Goal: Check status: Check status

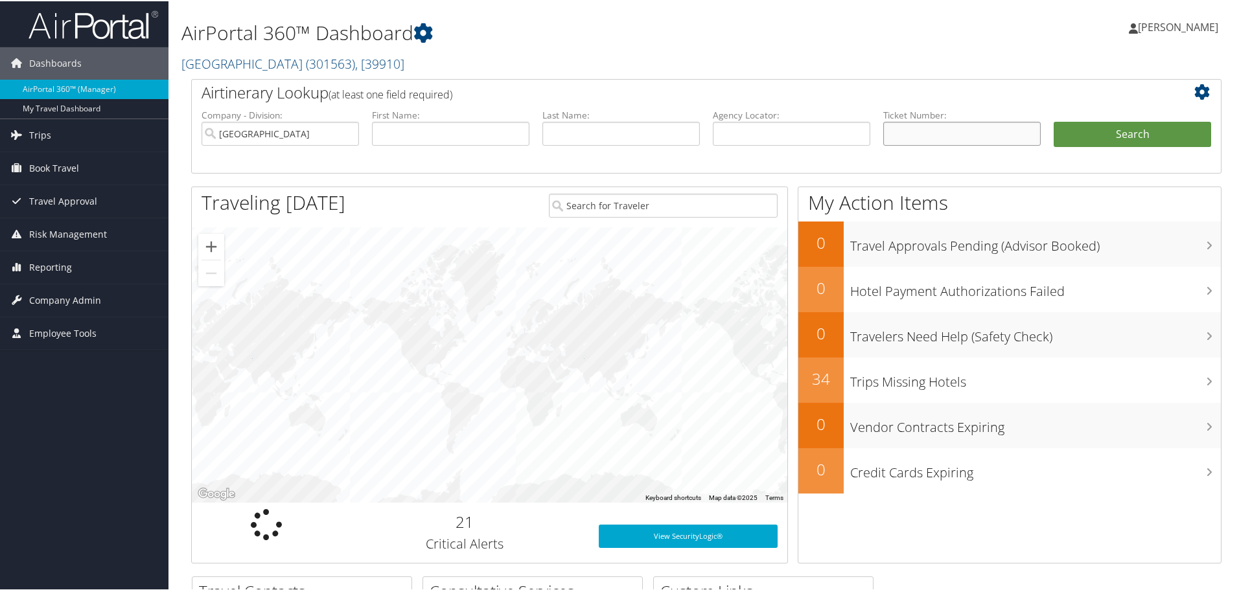
click at [978, 133] on input "text" at bounding box center [961, 133] width 157 height 24
type input "0067230652617"
click at [1107, 130] on button "Search" at bounding box center [1132, 134] width 157 height 26
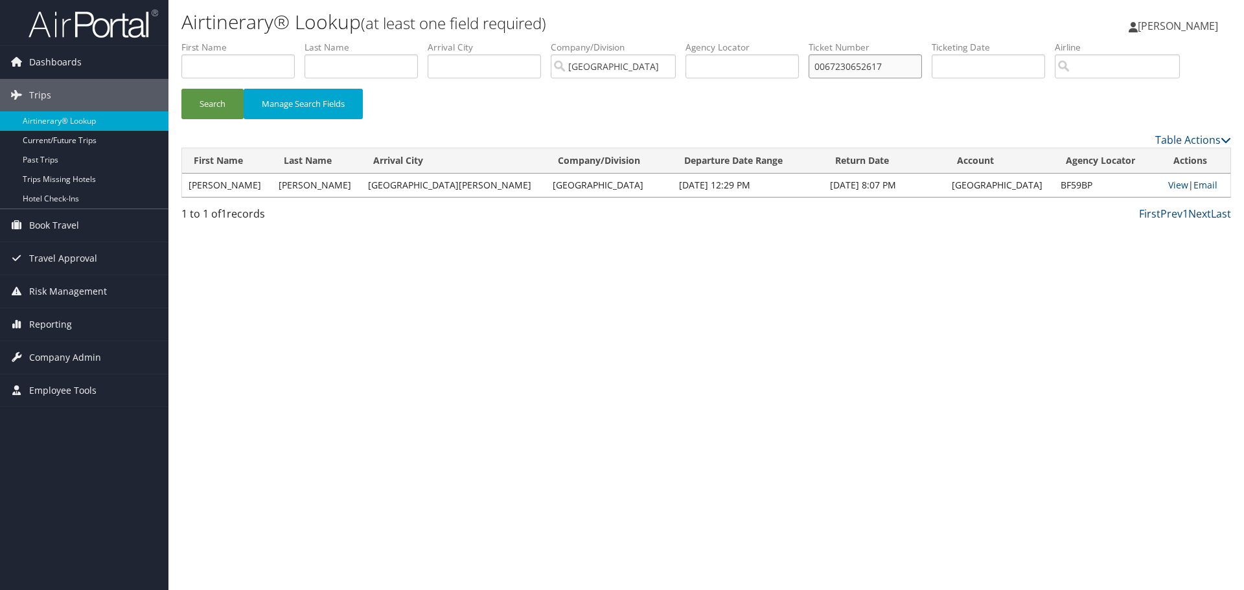
click at [853, 65] on input "0067230652617" at bounding box center [865, 66] width 113 height 24
paste input "2339592283"
click at [181, 89] on button "Search" at bounding box center [212, 104] width 62 height 30
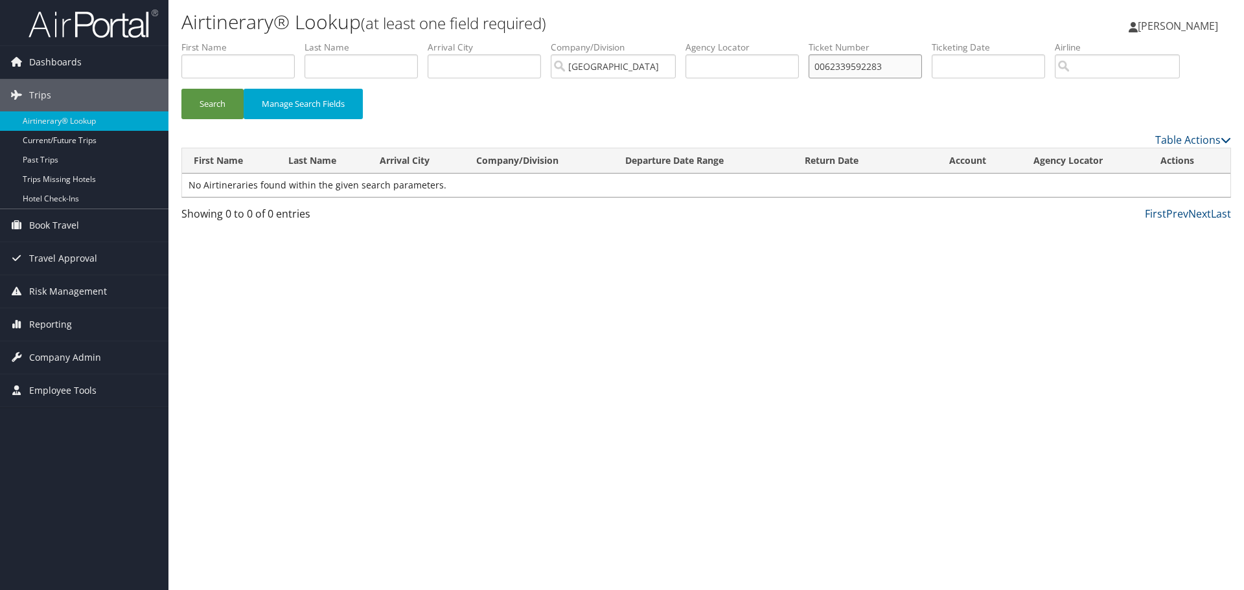
click at [181, 89] on button "Search" at bounding box center [212, 104] width 62 height 30
click at [829, 62] on input "0062339592283" at bounding box center [865, 66] width 113 height 24
click at [181, 89] on button "Search" at bounding box center [212, 104] width 62 height 30
drag, startPoint x: 902, startPoint y: 62, endPoint x: 635, endPoint y: 39, distance: 268.0
click at [637, 41] on ul "First Name Last Name Departure City Arrival City Company/Division Rimini Street…" at bounding box center [706, 41] width 1050 height 0
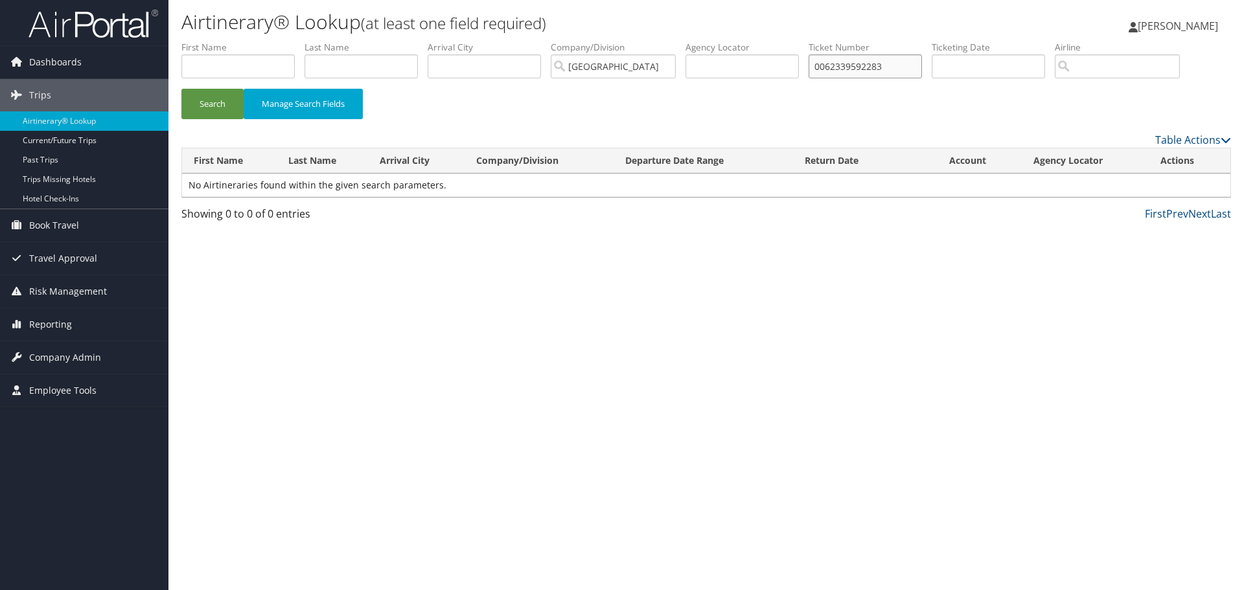
type input "0062339592283"
click at [181, 89] on button "Search" at bounding box center [212, 104] width 62 height 30
click at [865, 65] on input "0062339592283" at bounding box center [865, 66] width 113 height 24
click at [181, 89] on button "Search" at bounding box center [212, 104] width 62 height 30
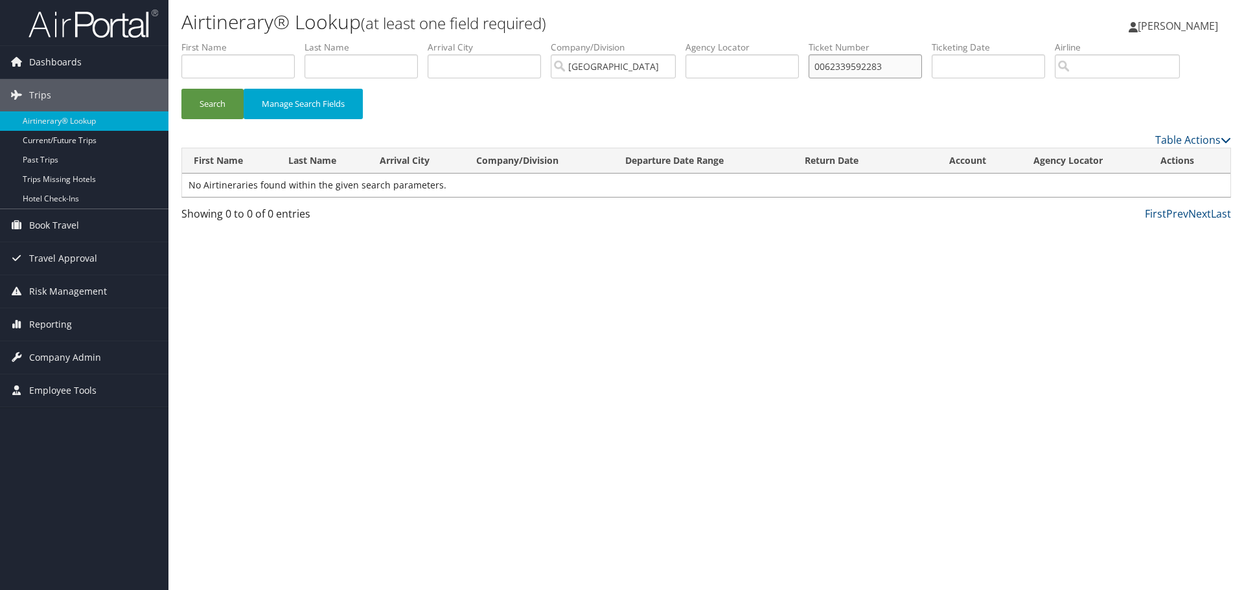
click at [912, 63] on input "0062339592283" at bounding box center [865, 66] width 113 height 24
click at [863, 62] on input "text" at bounding box center [865, 66] width 113 height 24
click at [234, 64] on input "text" at bounding box center [237, 66] width 113 height 24
paste input "Armbruster"
type input "Armbruster"
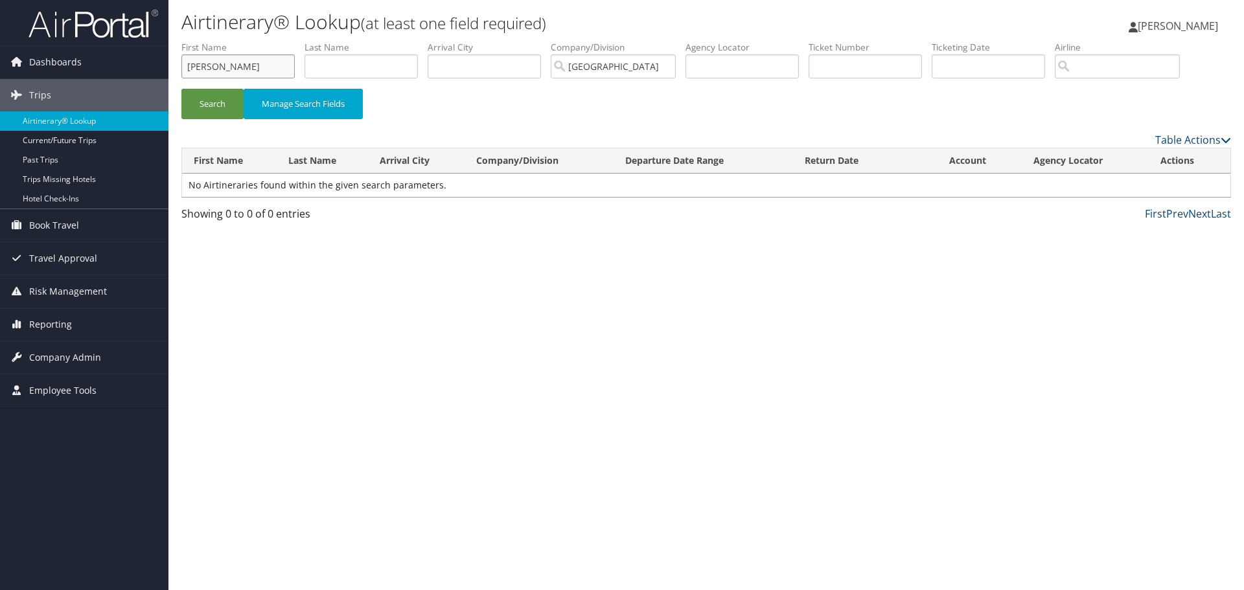
click at [181, 89] on button "Search" at bounding box center [212, 104] width 62 height 30
click at [228, 65] on input "Armbruster" at bounding box center [237, 66] width 113 height 24
click at [362, 63] on input "text" at bounding box center [361, 66] width 113 height 24
paste input "Armbruster"
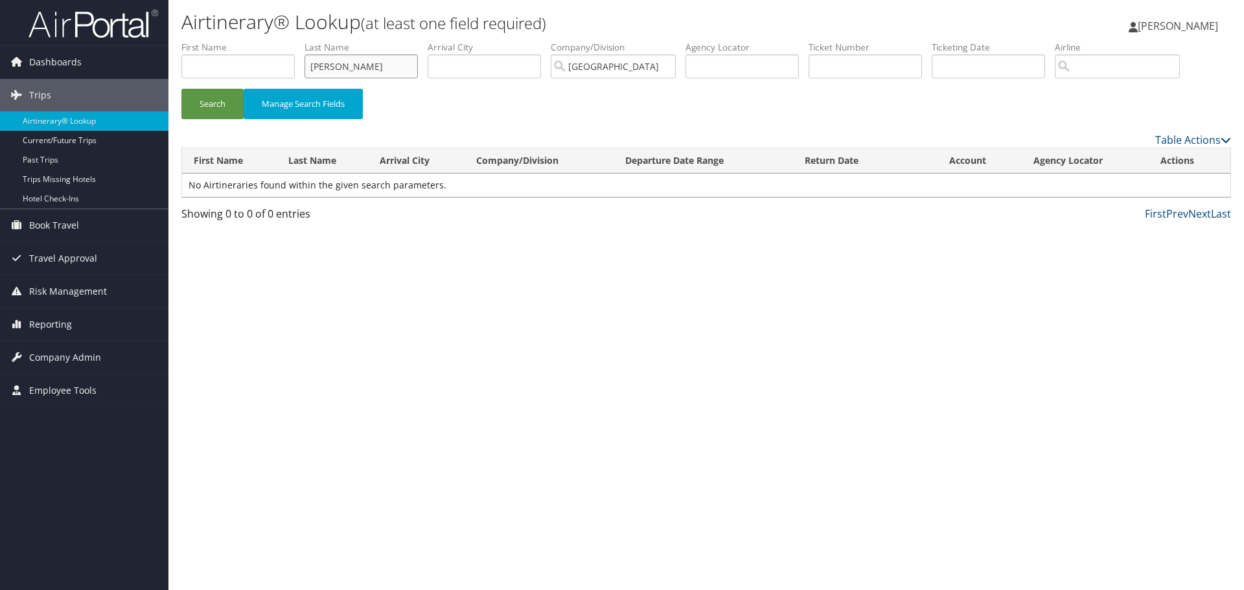
type input "Armbruster"
click at [181, 89] on button "Search" at bounding box center [212, 104] width 62 height 30
click at [202, 60] on input "text" at bounding box center [237, 66] width 113 height 24
paste input "Kelly"
type input "Kelly"
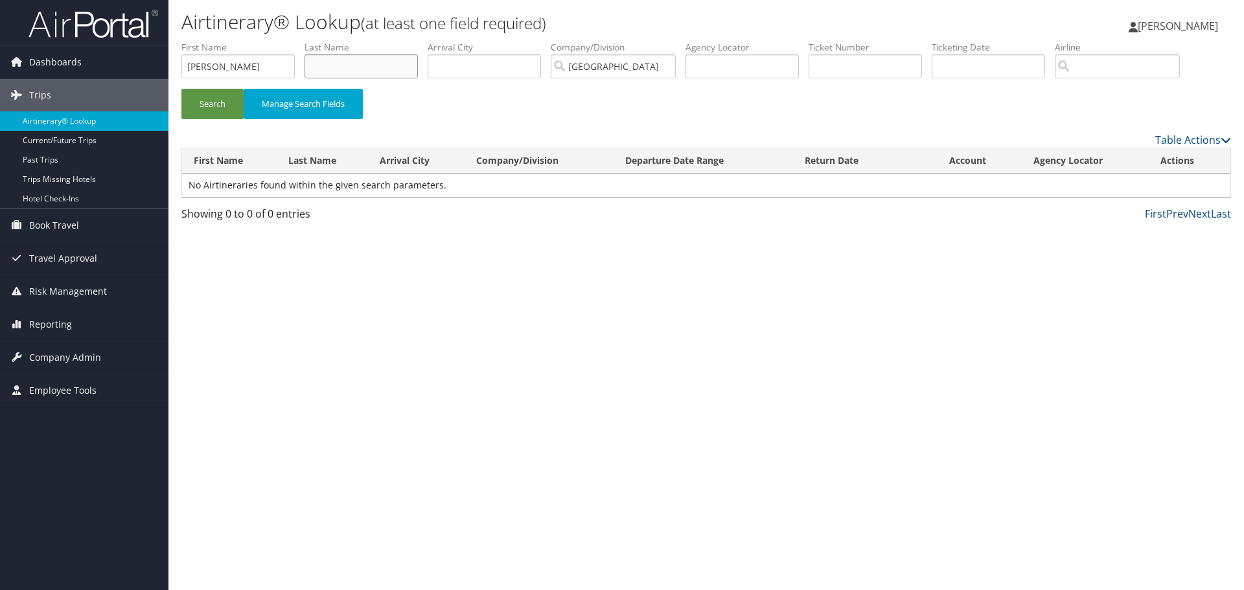
click at [181, 89] on button "Search" at bounding box center [212, 104] width 62 height 30
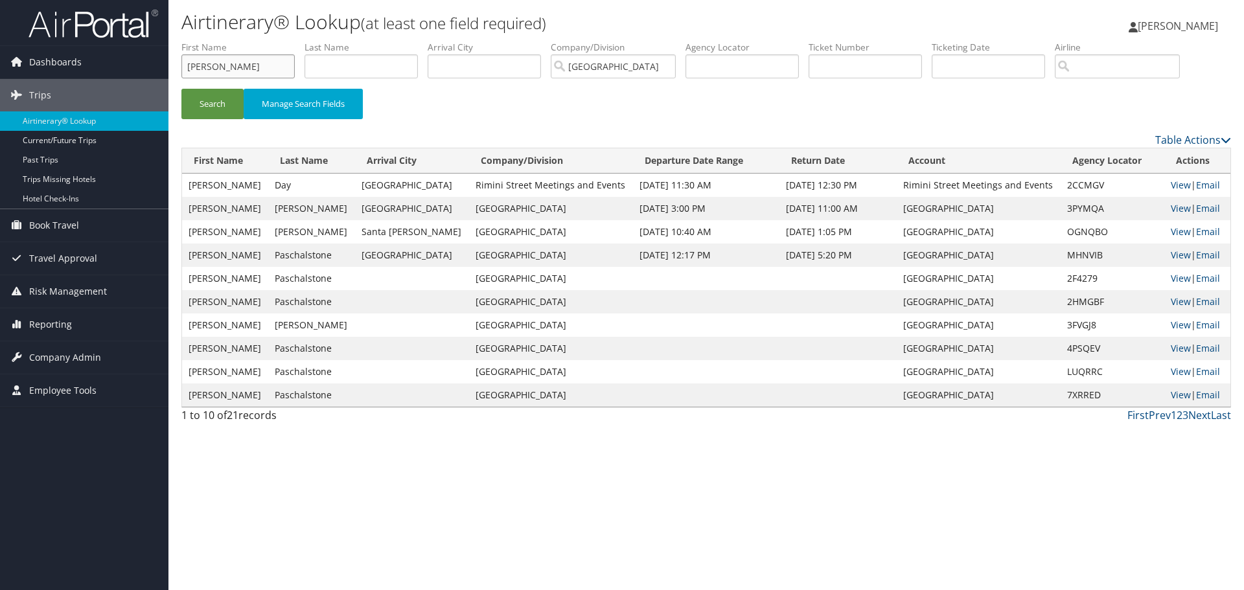
click at [236, 64] on input "Kelly" at bounding box center [237, 66] width 113 height 24
click at [211, 62] on input "Kelly" at bounding box center [237, 66] width 113 height 24
click at [355, 63] on input "text" at bounding box center [361, 66] width 113 height 24
paste input "Kelly"
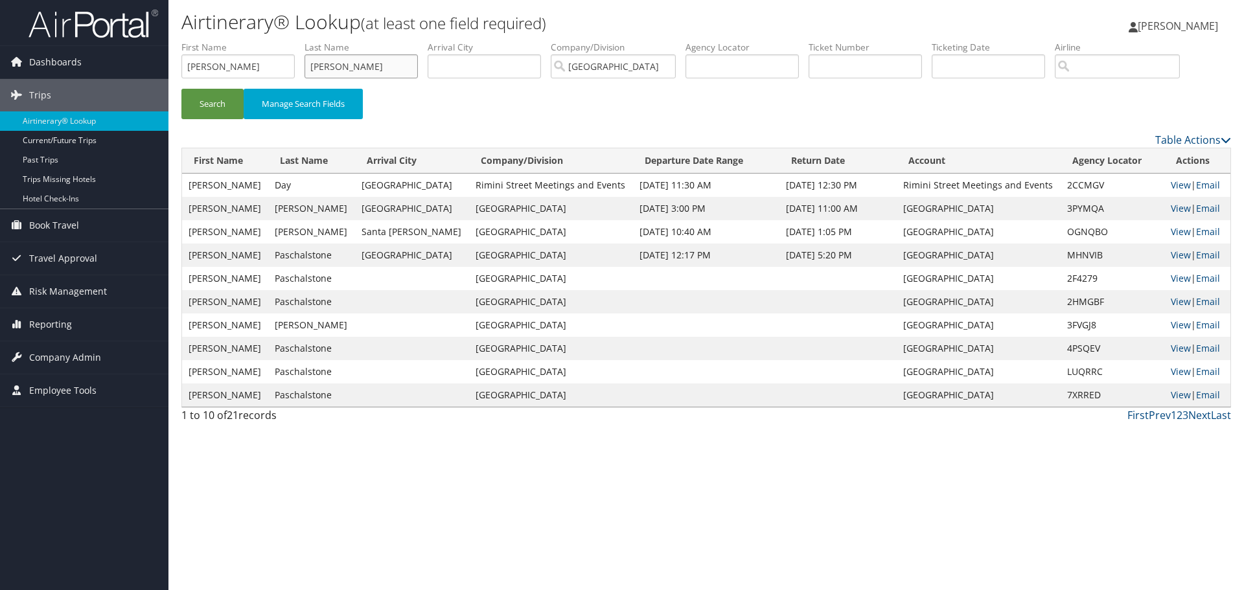
click at [324, 66] on input "Kelly" at bounding box center [361, 66] width 113 height 24
paste input "Armbruster"
type input "Armbruster"
click at [181, 89] on button "Search" at bounding box center [212, 104] width 62 height 30
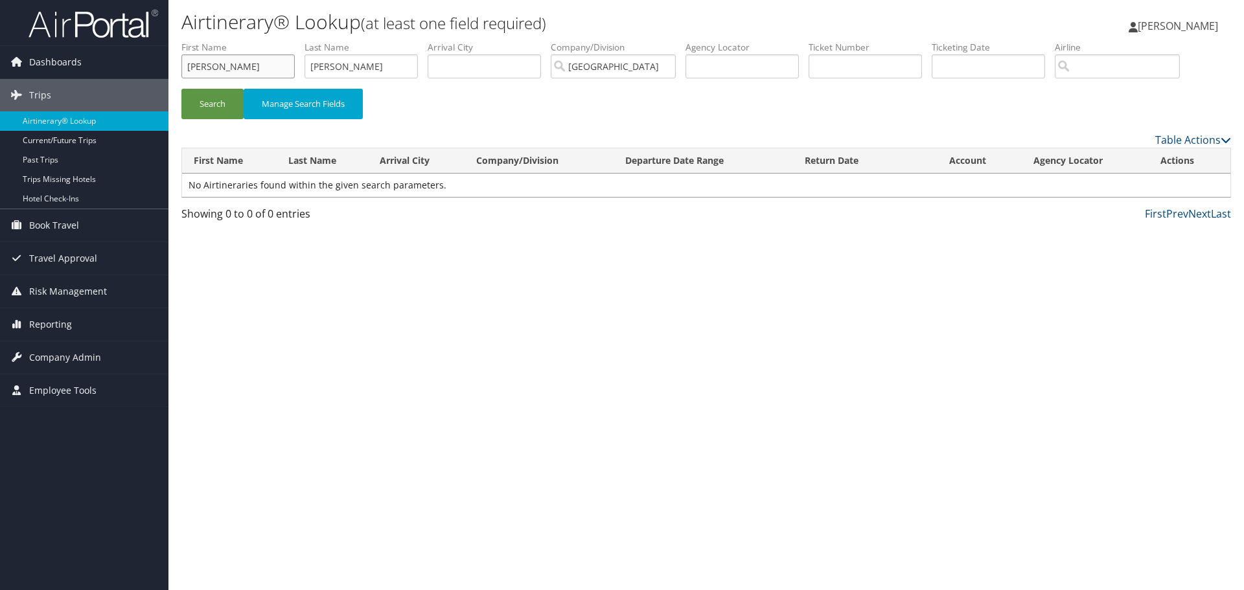
click at [236, 56] on input "Kelly" at bounding box center [237, 66] width 113 height 24
click at [181, 89] on button "Search" at bounding box center [212, 104] width 62 height 30
click at [369, 66] on input "Armbruster" at bounding box center [361, 66] width 113 height 24
click at [338, 73] on input "Armbruster" at bounding box center [361, 66] width 113 height 24
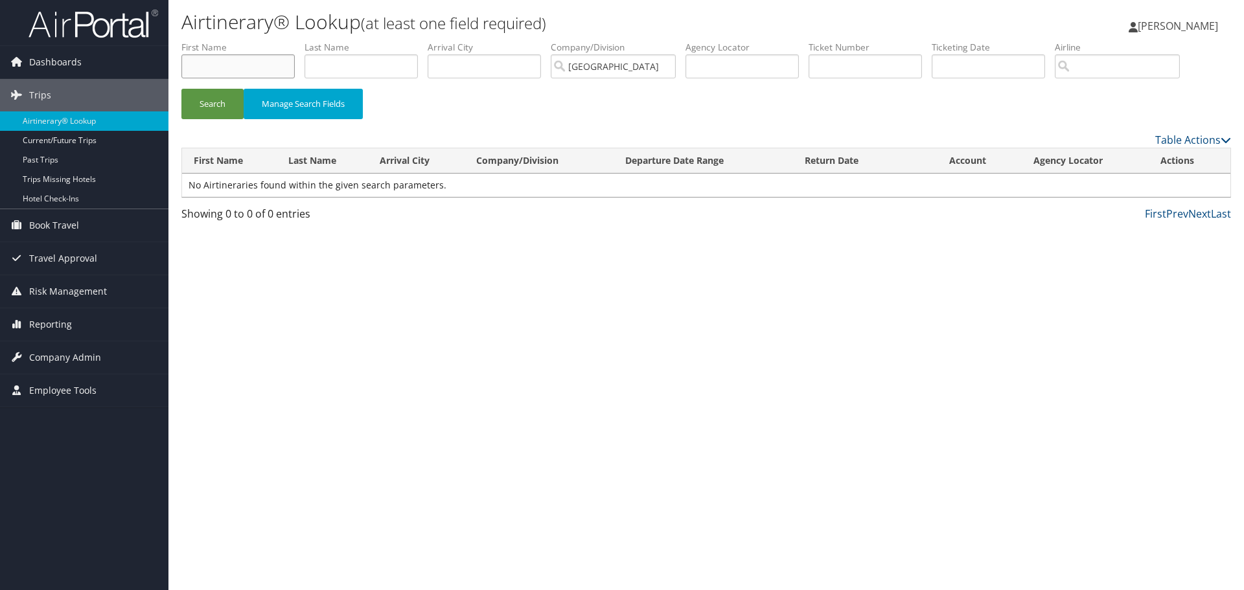
click at [230, 69] on input "text" at bounding box center [237, 66] width 113 height 24
paste input "Armbruster"
click at [181, 89] on button "Search" at bounding box center [212, 104] width 62 height 30
click at [222, 71] on input "Armbruster" at bounding box center [237, 66] width 113 height 24
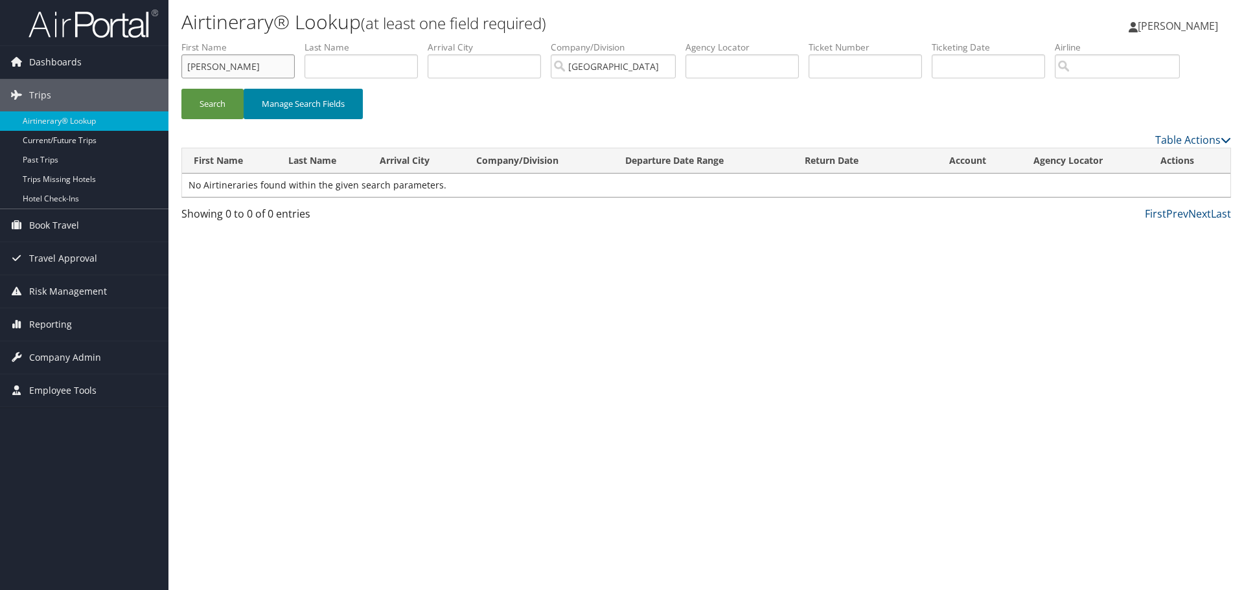
click at [181, 89] on button "Search" at bounding box center [212, 104] width 62 height 30
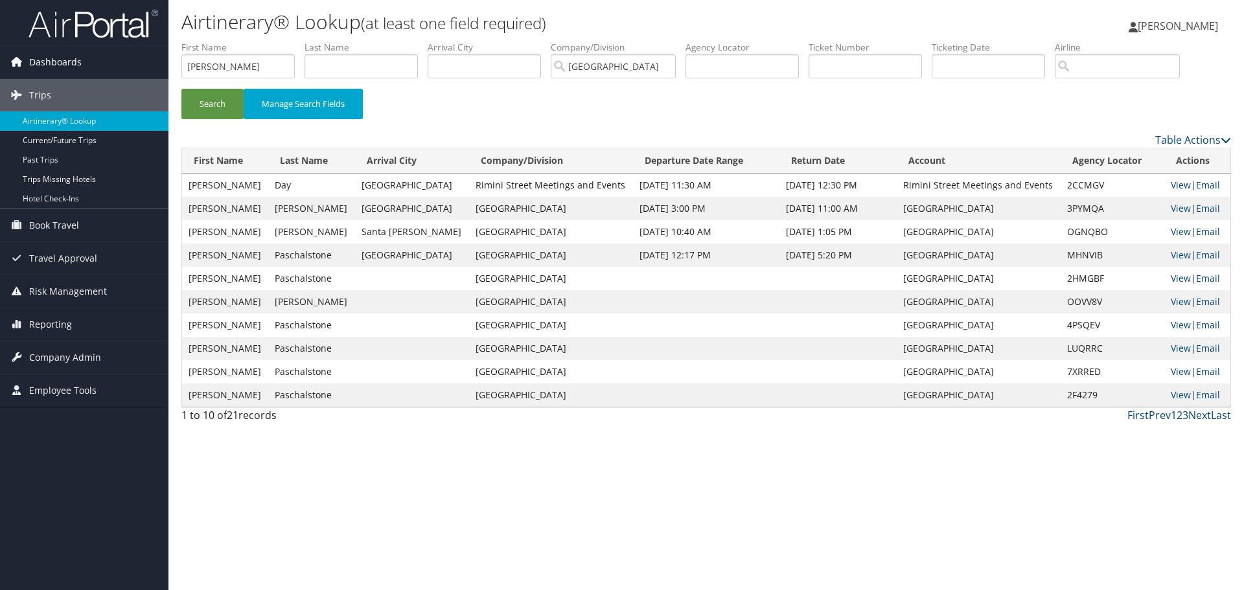
drag, startPoint x: 43, startPoint y: 32, endPoint x: 44, endPoint y: 46, distance: 13.6
drag, startPoint x: 44, startPoint y: 46, endPoint x: 579, endPoint y: 487, distance: 692.7
click at [579, 487] on div "Airtinerary® Lookup (at least one field required) Naveen Nandula Naveen Nandula…" at bounding box center [706, 295] width 1076 height 590
click at [190, 67] on input "kelly" at bounding box center [237, 66] width 113 height 24
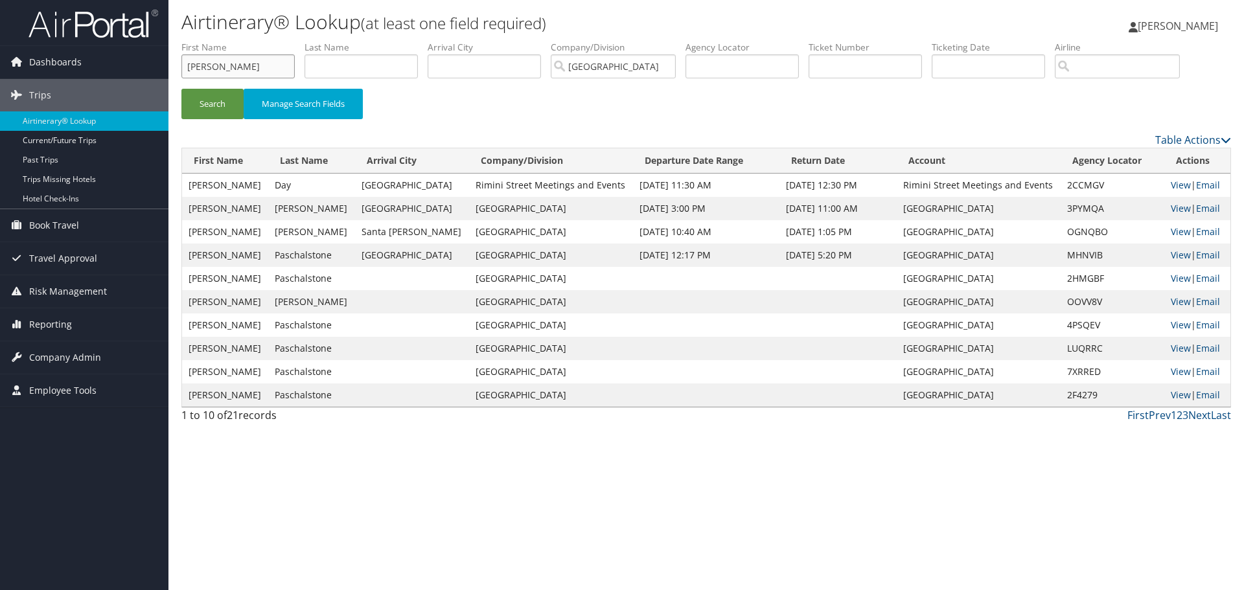
type input "ann"
click at [181, 89] on button "Search" at bounding box center [212, 104] width 62 height 30
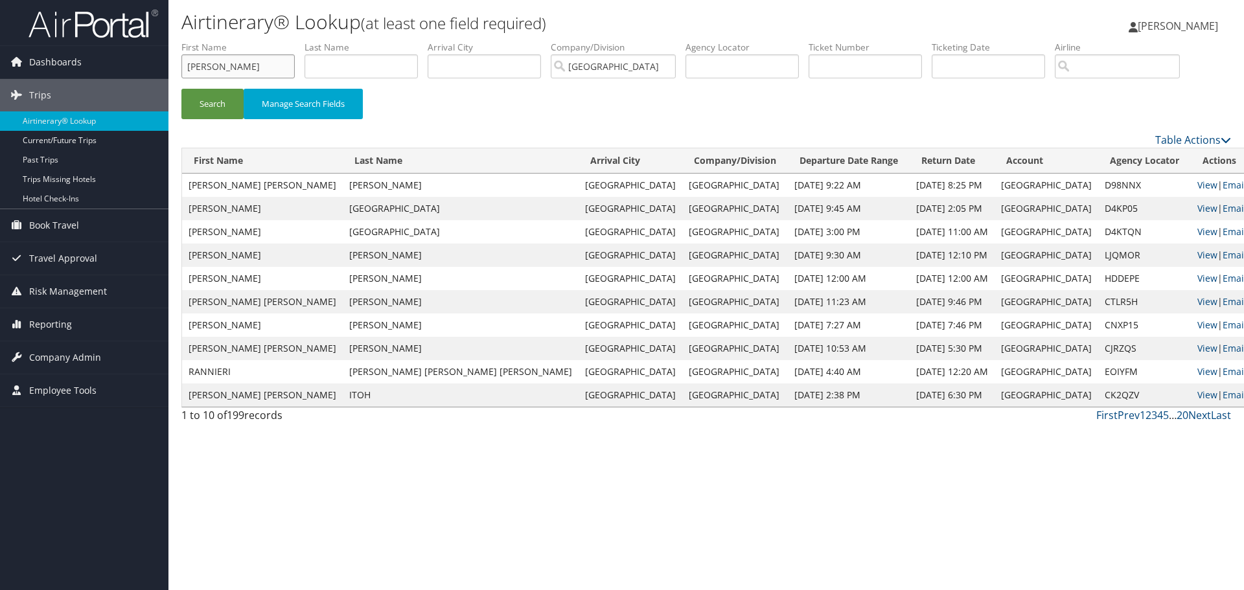
click at [197, 69] on input "ann" at bounding box center [237, 66] width 113 height 24
click at [378, 77] on input "text" at bounding box center [361, 66] width 113 height 24
paste input "ann"
type input "ann"
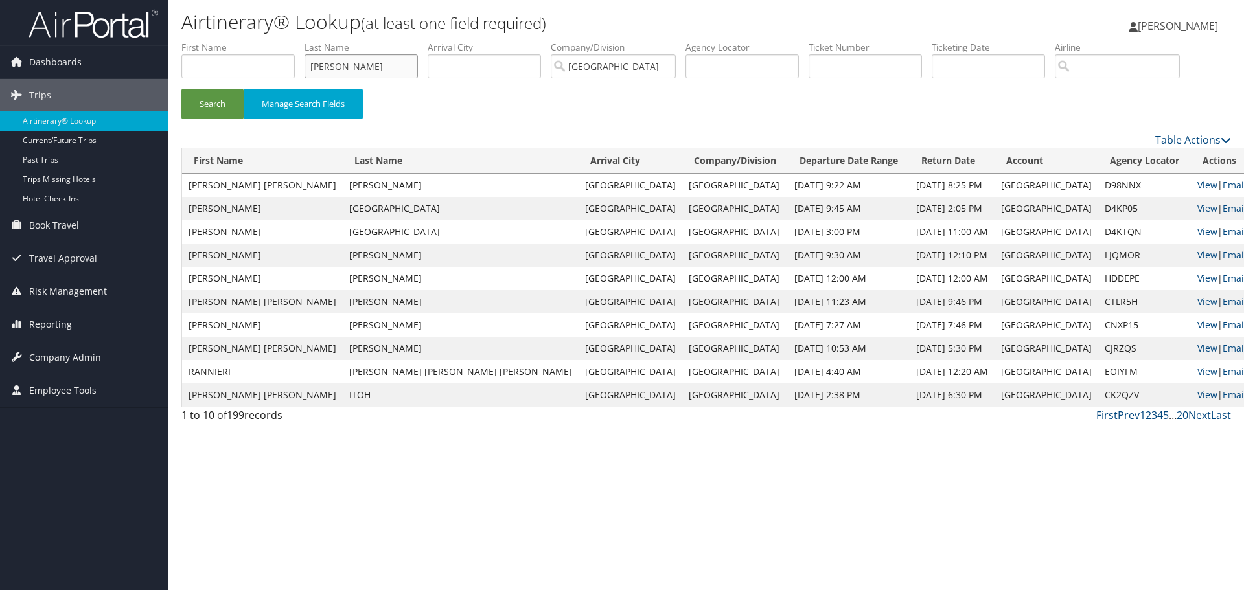
click at [181, 89] on button "Search" at bounding box center [212, 104] width 62 height 30
